Goal: Task Accomplishment & Management: Manage account settings

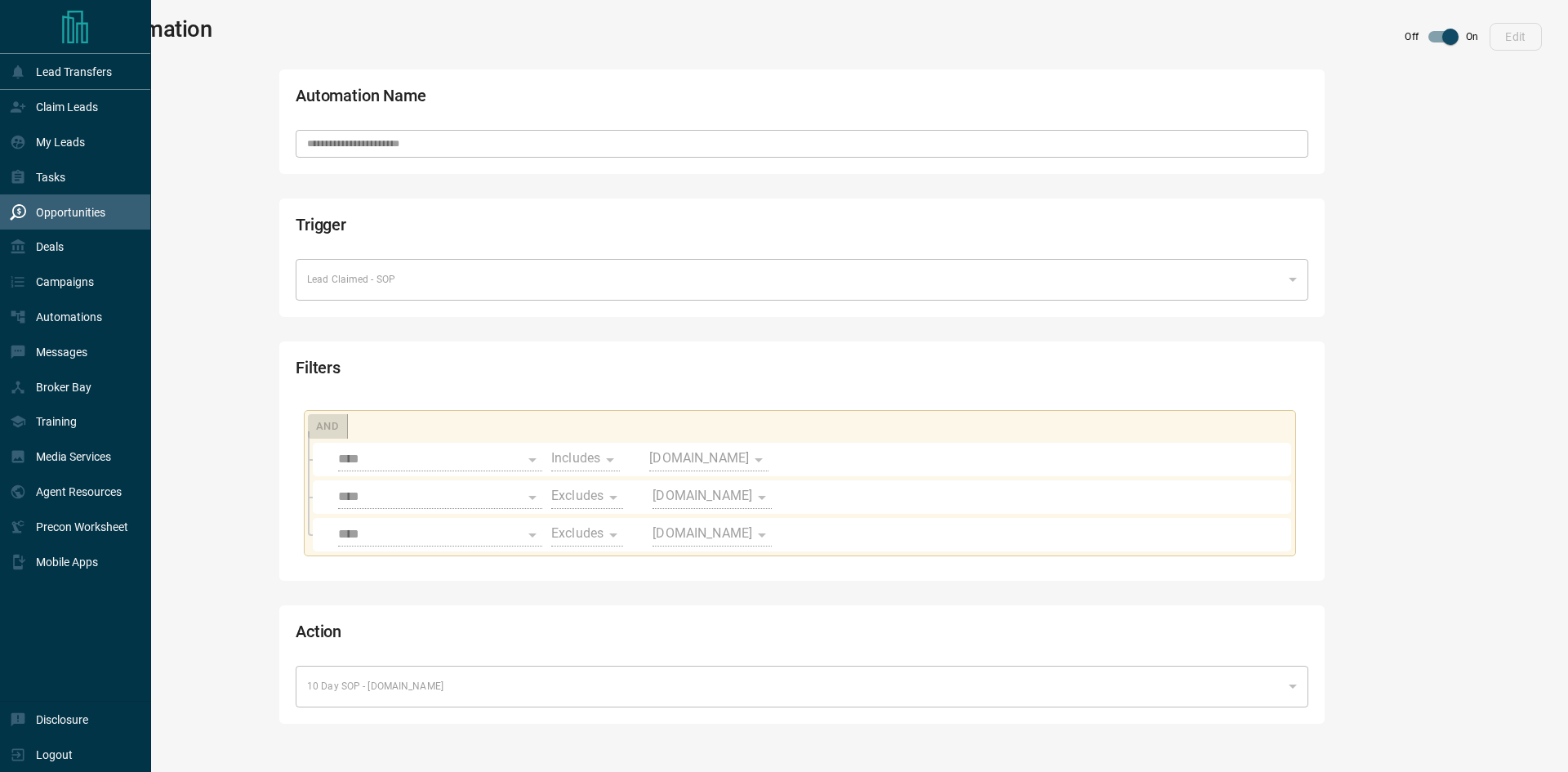
click at [48, 206] on div "Opportunities" at bounding box center [58, 211] width 96 height 27
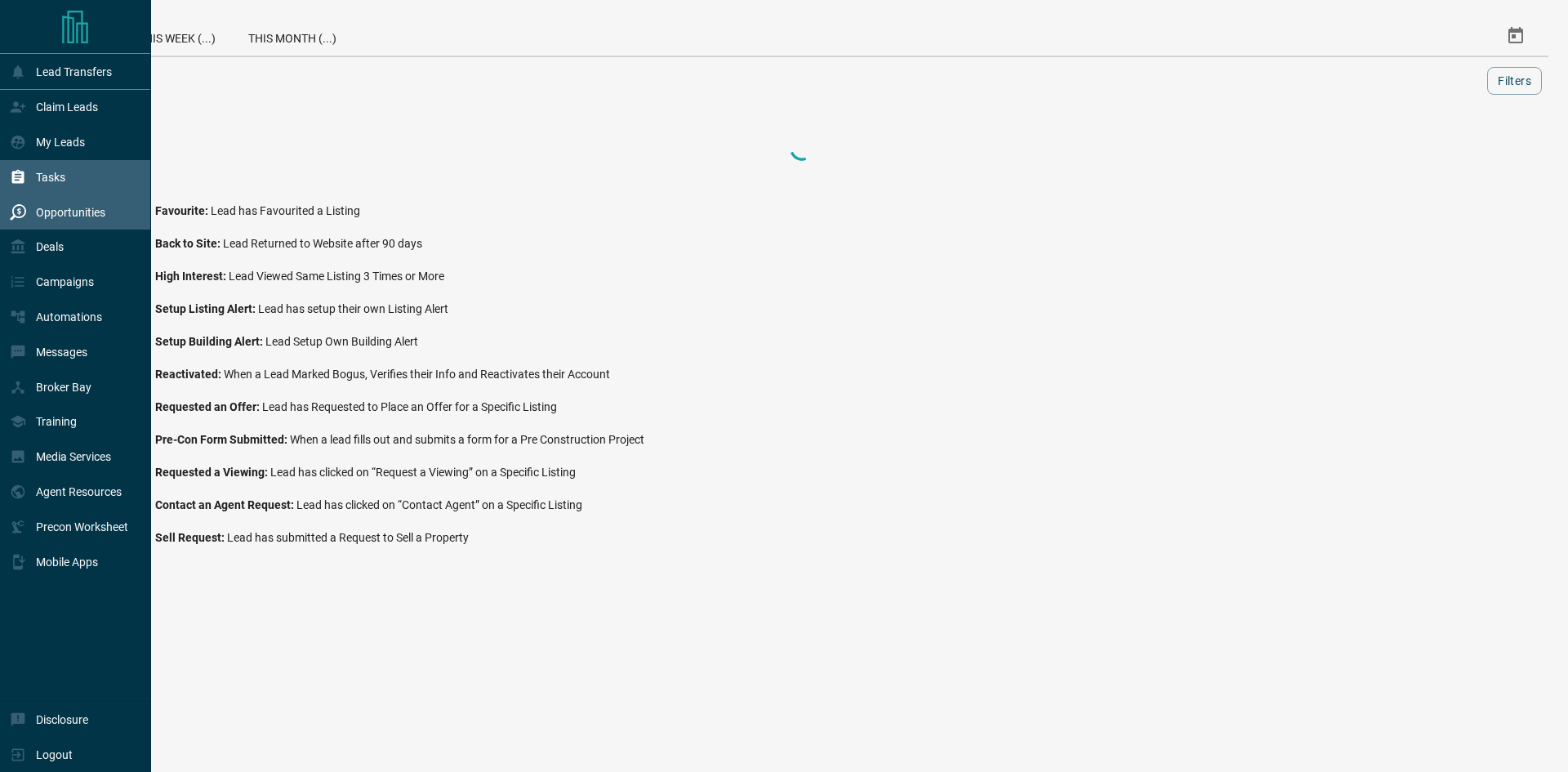
click at [56, 183] on p "Tasks" at bounding box center [51, 177] width 29 height 13
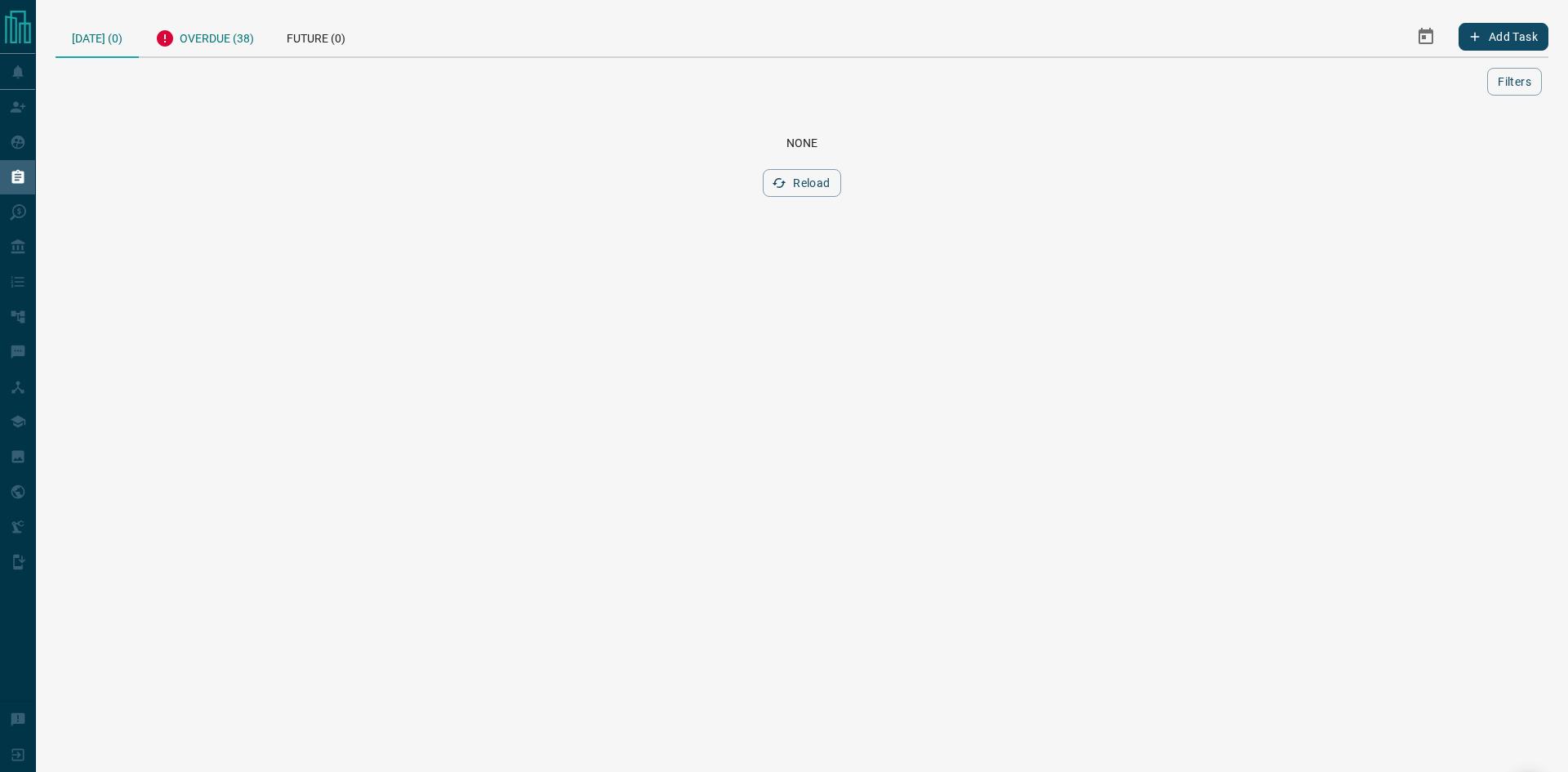
click at [219, 49] on div "Overdue (38)" at bounding box center [205, 36] width 132 height 40
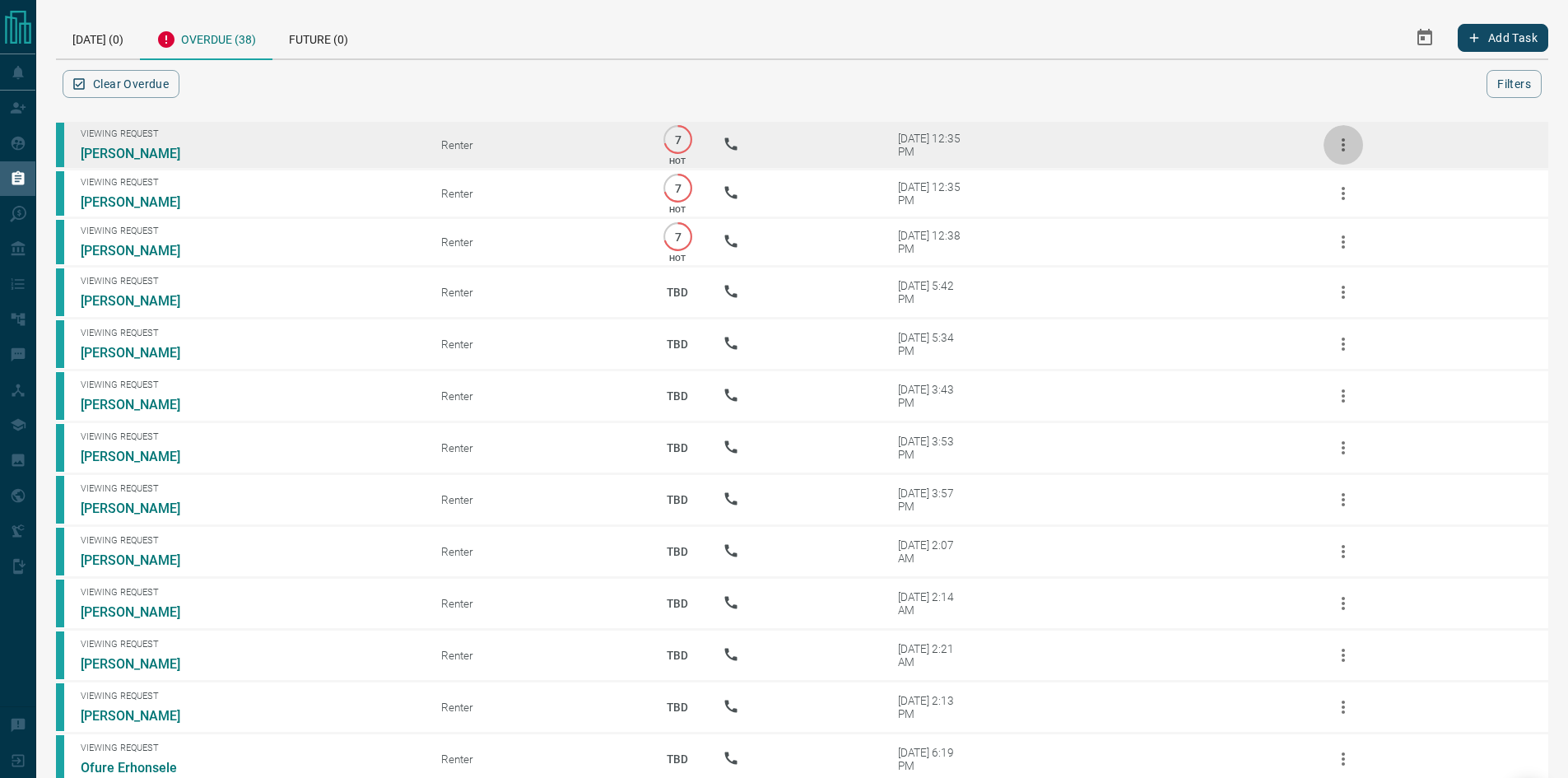
click at [1343, 151] on icon "button" at bounding box center [1343, 145] width 4 height 13
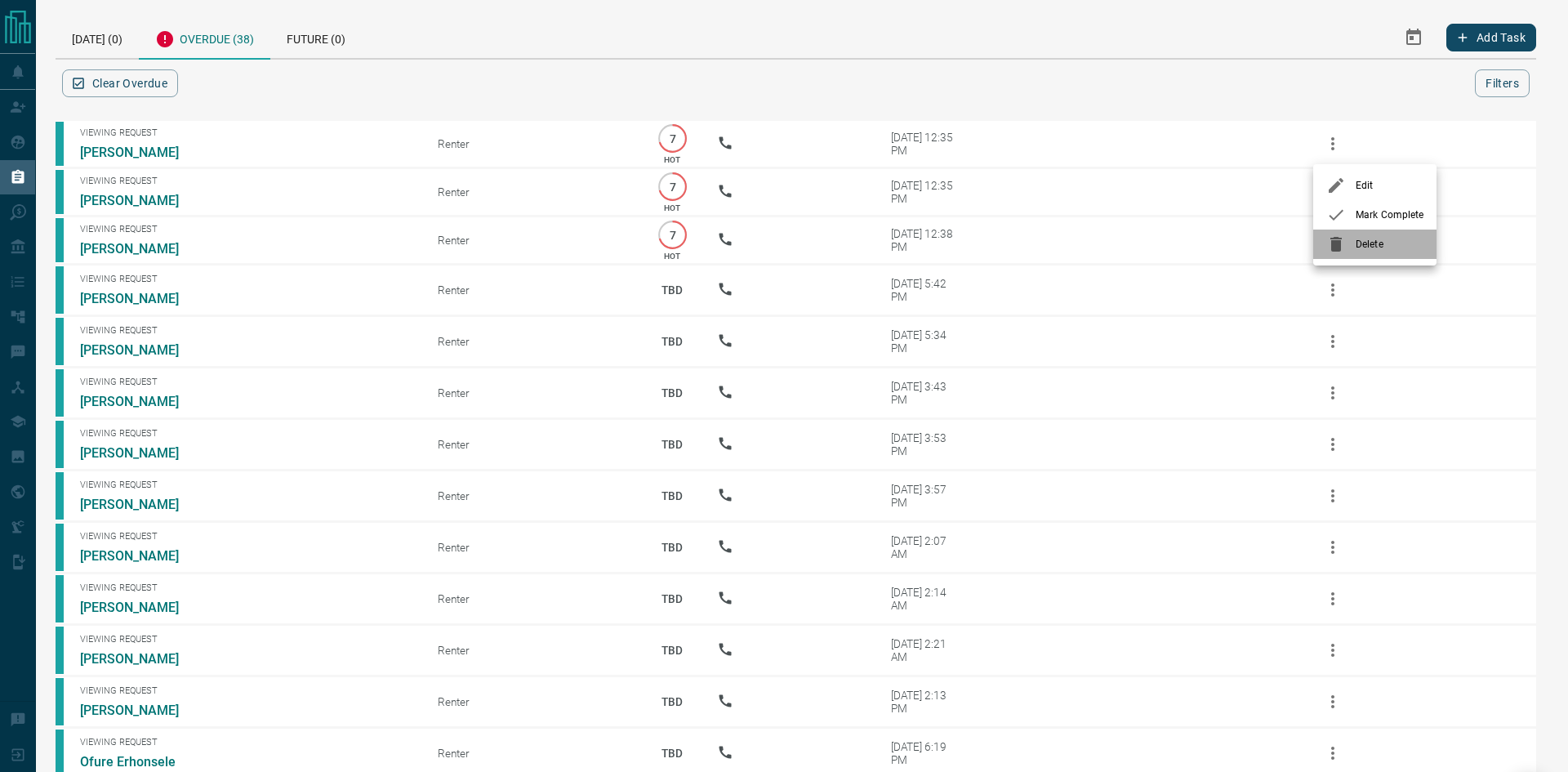
click at [1339, 247] on icon at bounding box center [1336, 244] width 11 height 15
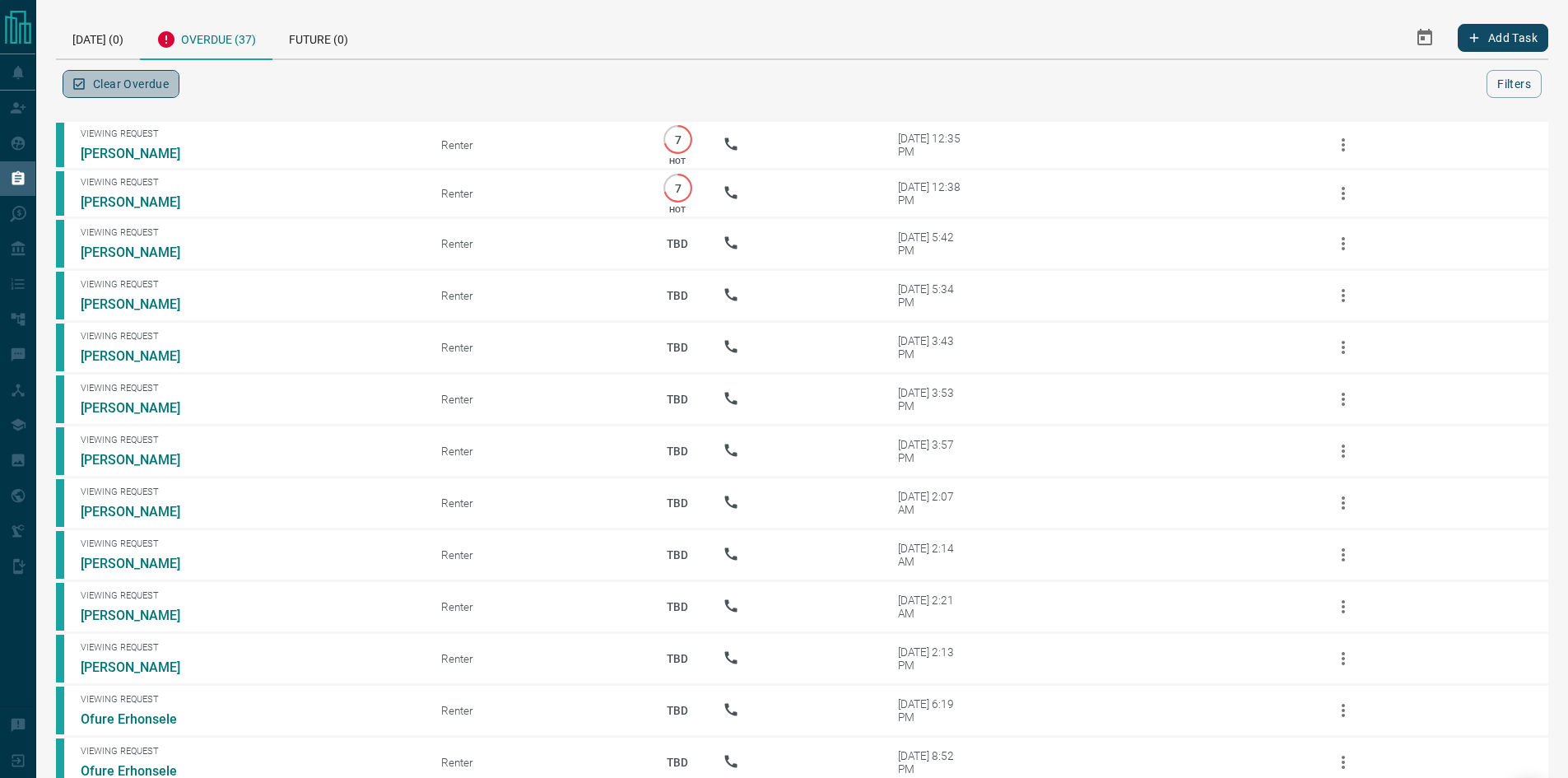
click at [132, 92] on button "Clear Overdue" at bounding box center [121, 84] width 117 height 28
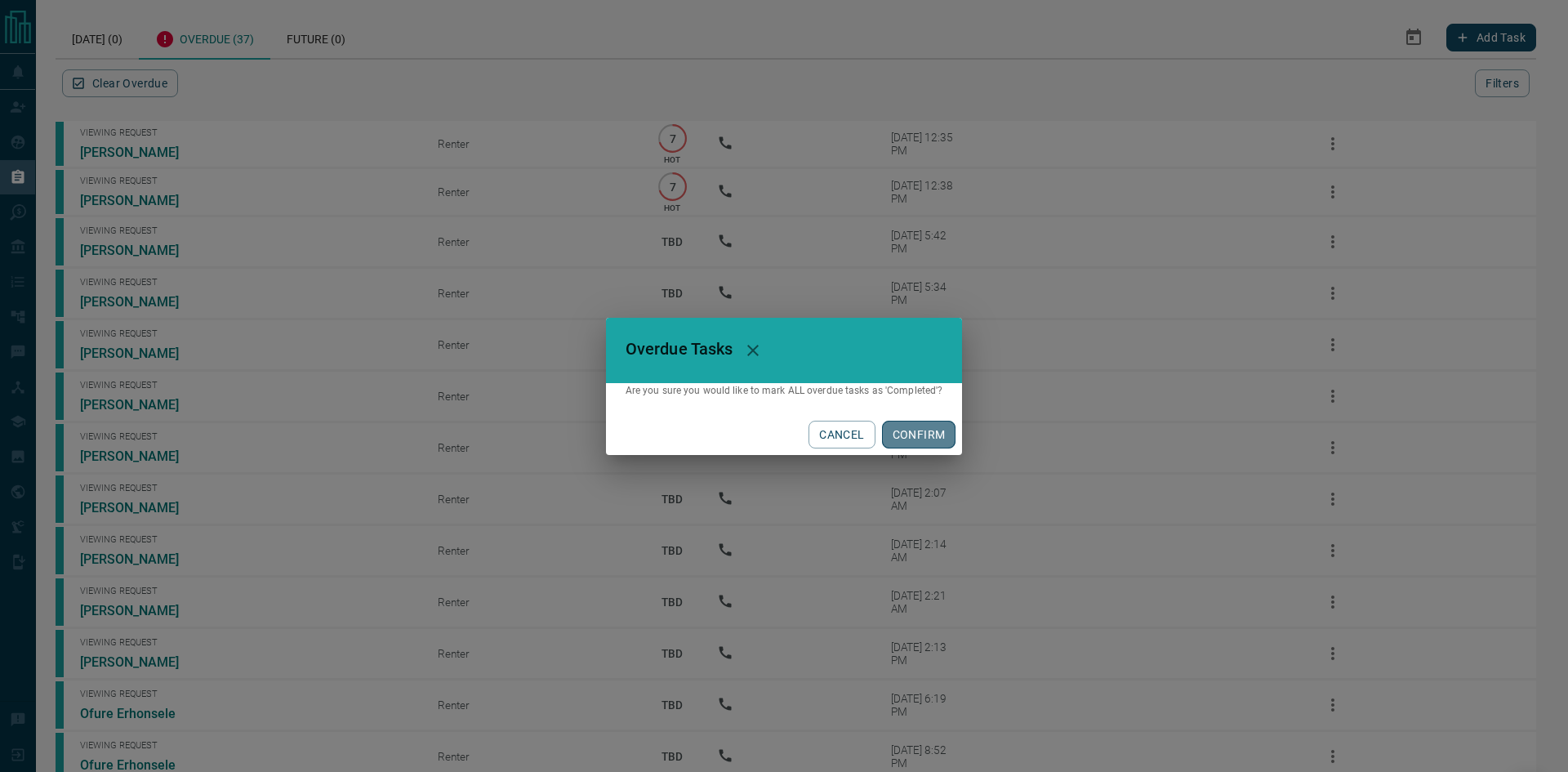
click at [902, 426] on button "CONFIRM" at bounding box center [919, 434] width 75 height 28
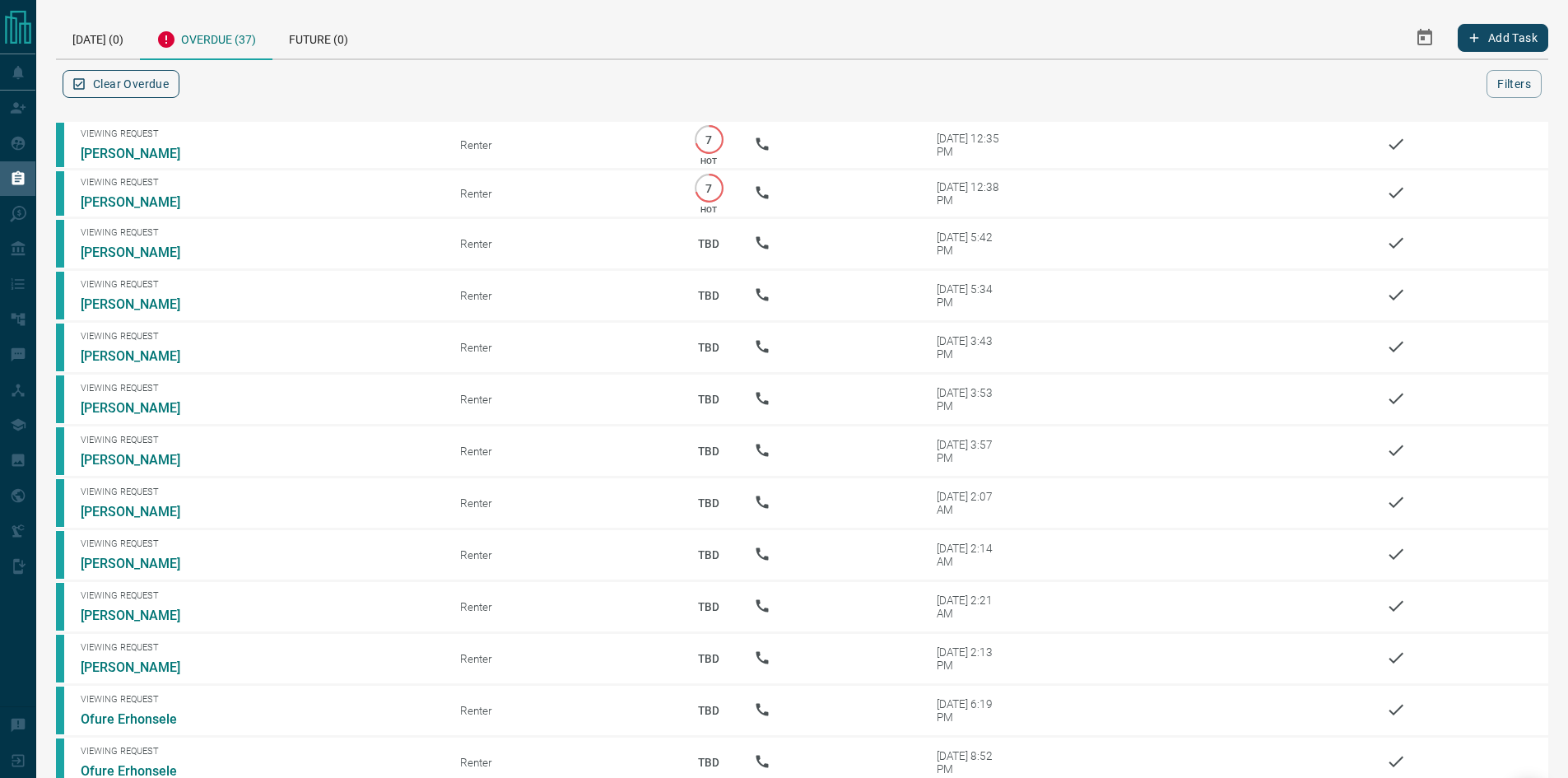
click at [123, 82] on button "Clear Overdue" at bounding box center [121, 84] width 117 height 28
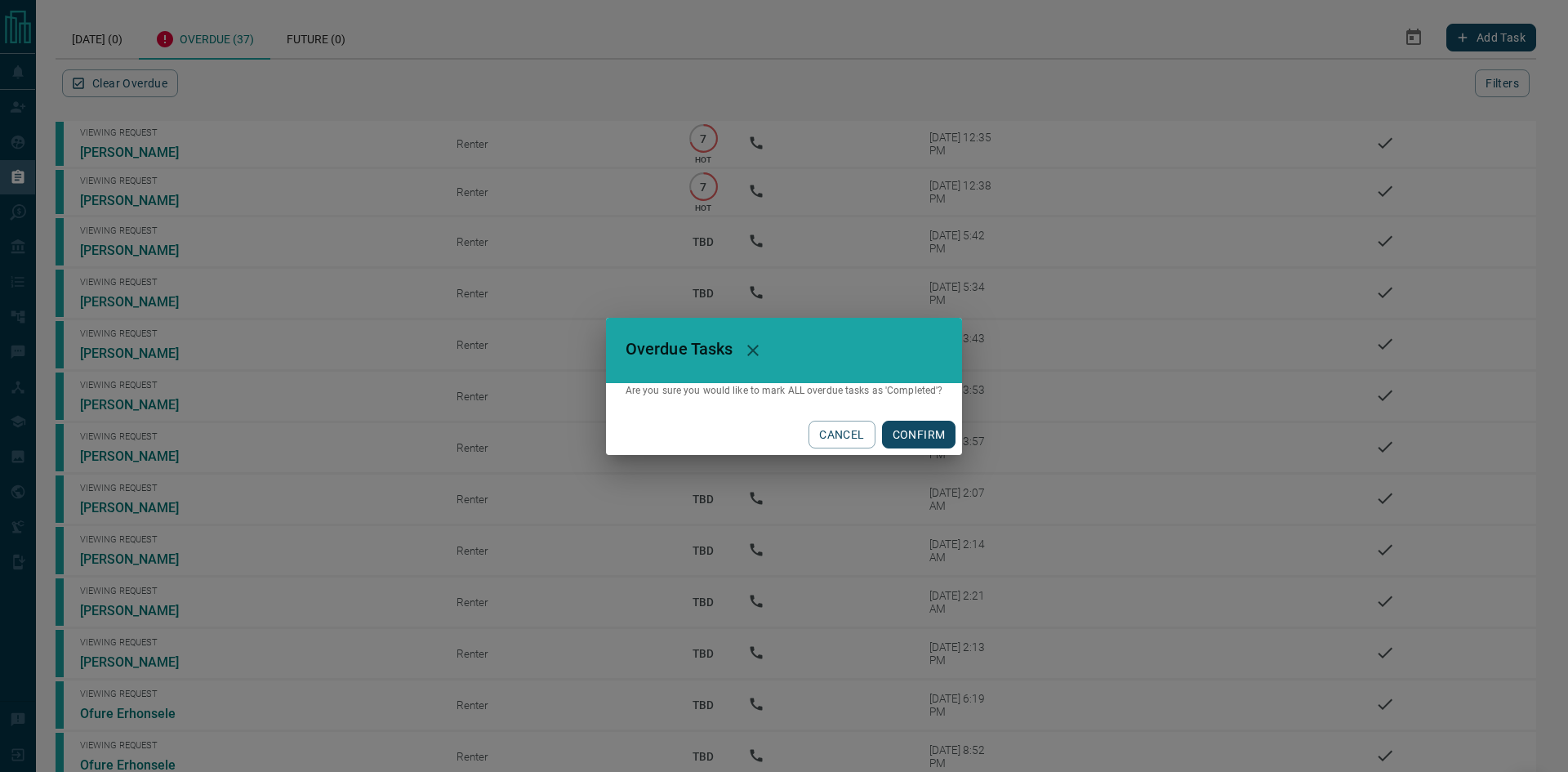
drag, startPoint x: 912, startPoint y: 427, endPoint x: 865, endPoint y: 407, distance: 51.1
click at [871, 407] on div "Overdue Tasks Are you sure you would like to mark ALL overdue tasks as 'Complet…" at bounding box center [784, 386] width 357 height 137
click at [839, 427] on button "CANCEL" at bounding box center [841, 434] width 66 height 28
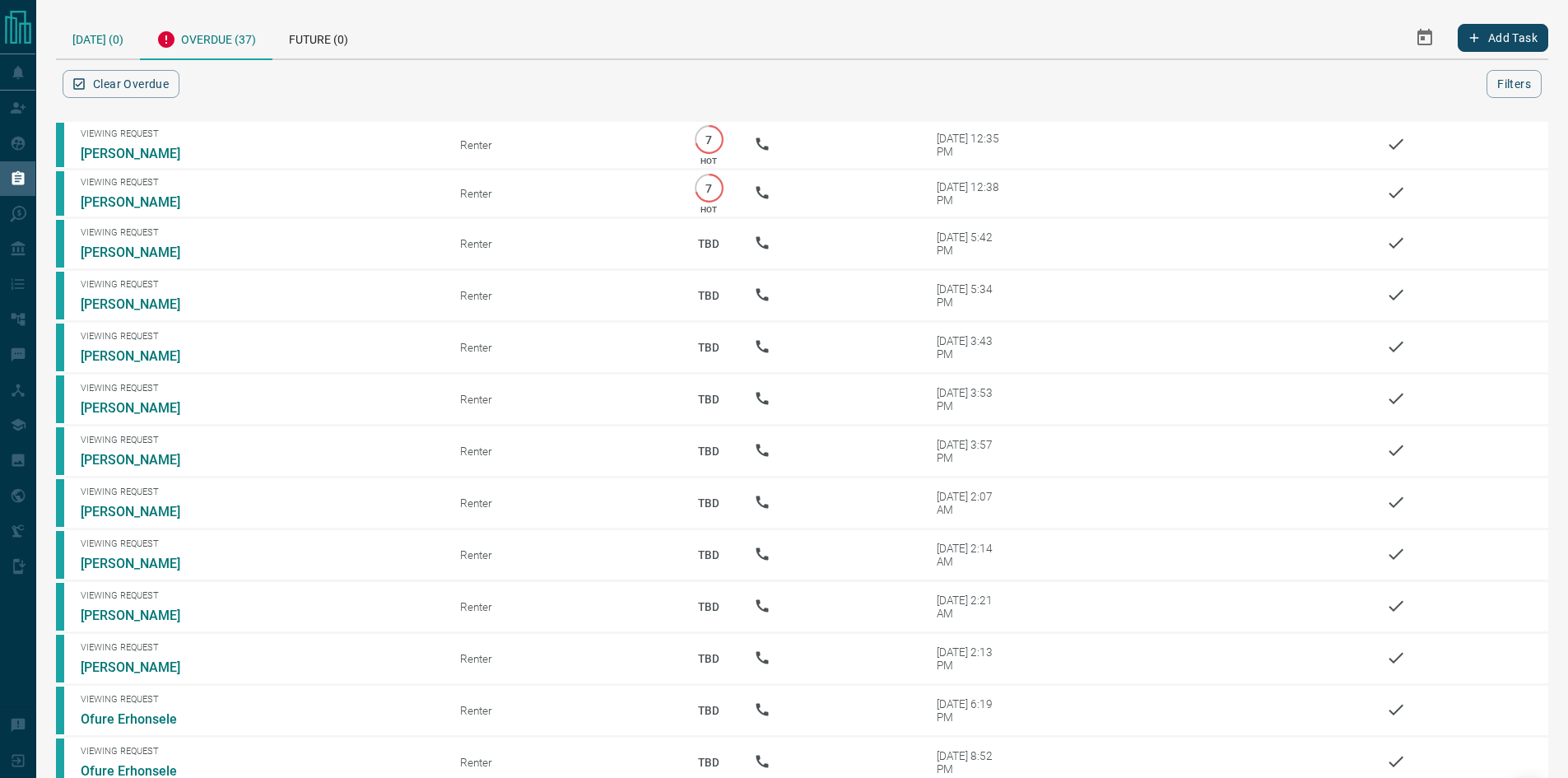
click at [109, 41] on div "[DATE] (0)" at bounding box center [97, 37] width 84 height 42
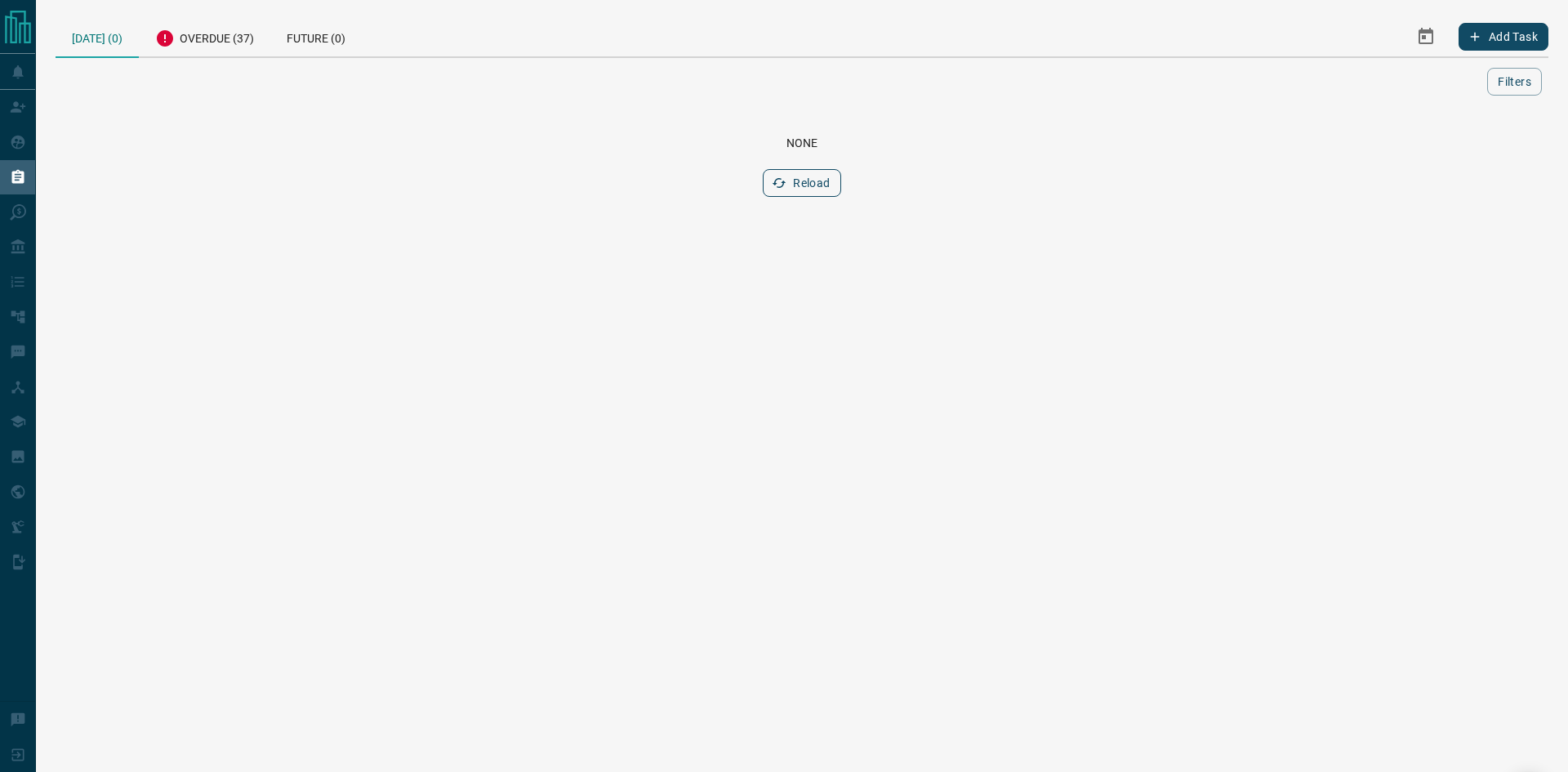
click at [817, 185] on button "Reload" at bounding box center [802, 182] width 77 height 28
click at [212, 32] on div "Overdue (37)" at bounding box center [205, 36] width 132 height 40
